Goal: Find contact information: Find contact information

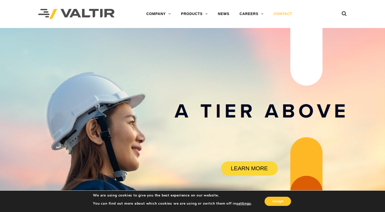
click at [286, 15] on link "CONTACT" at bounding box center [283, 14] width 29 height 10
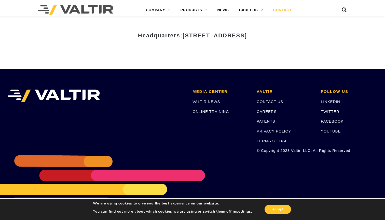
scroll to position [680, 0]
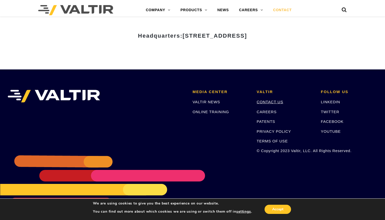
click at [272, 100] on link "CONTACT US" at bounding box center [270, 102] width 26 height 4
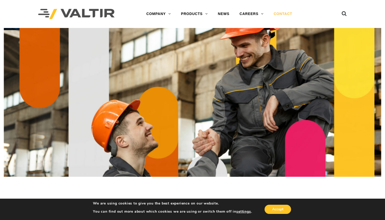
click at [283, 63] on img at bounding box center [192, 102] width 377 height 149
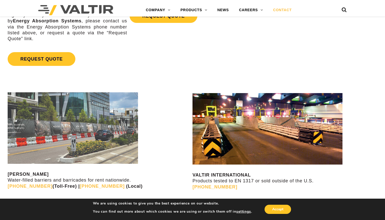
scroll to position [461, 0]
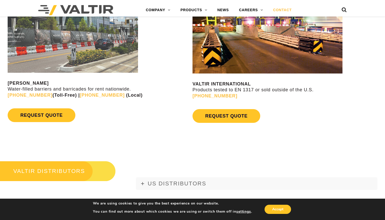
click at [156, 96] on p "VALTIR RENTALS Water-filled barriers and barricades for rent nationwide. (888) …" at bounding box center [100, 89] width 184 height 18
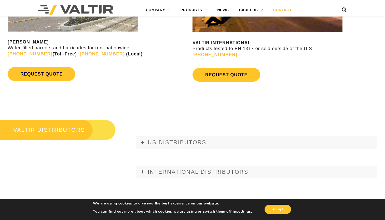
scroll to position [565, 0]
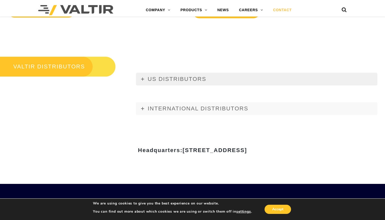
click at [156, 76] on span "US DISTRIBUTORS" at bounding box center [177, 79] width 59 height 6
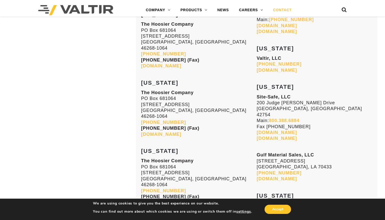
scroll to position [1612, 0]
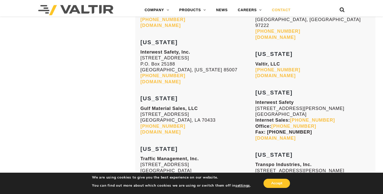
scroll to position [749, 0]
